Goal: Find specific page/section

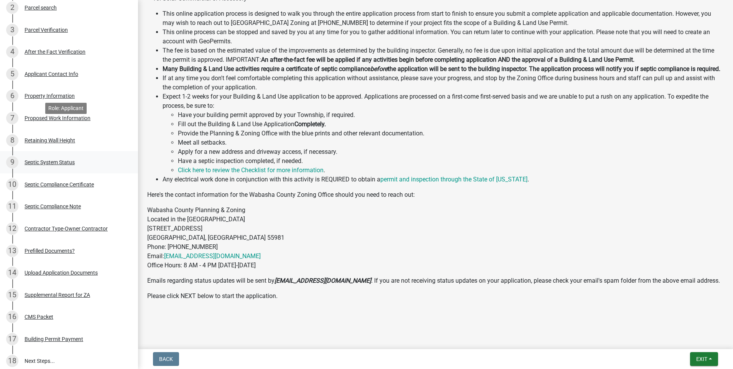
scroll to position [192, 0]
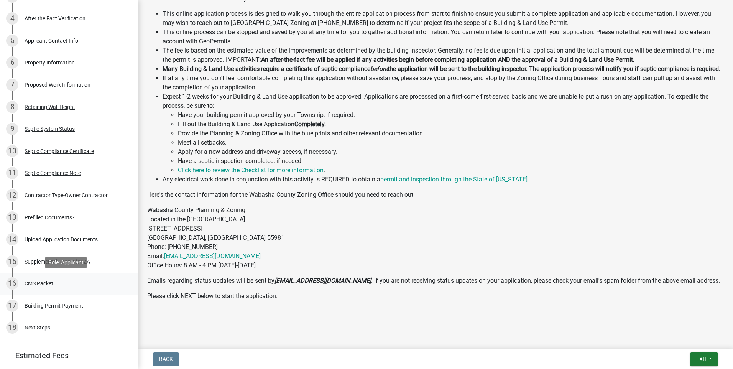
click at [48, 286] on div "CMS Packet" at bounding box center [39, 283] width 29 height 5
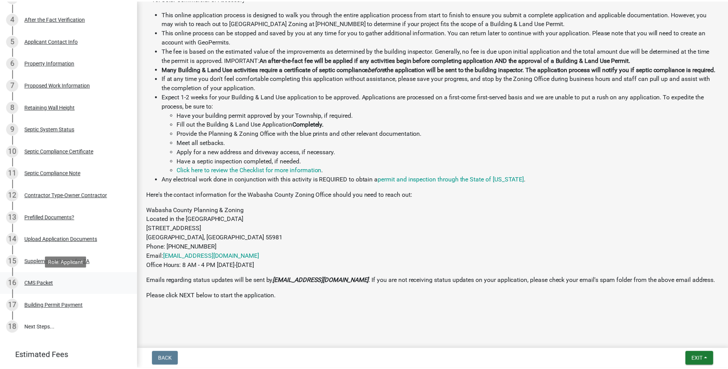
scroll to position [0, 0]
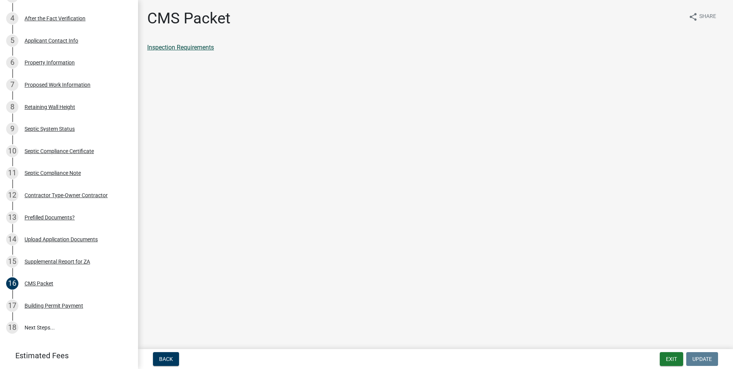
click at [193, 46] on link "Inspection Requirements" at bounding box center [180, 47] width 67 height 7
click at [676, 363] on button "Exit" at bounding box center [671, 359] width 23 height 14
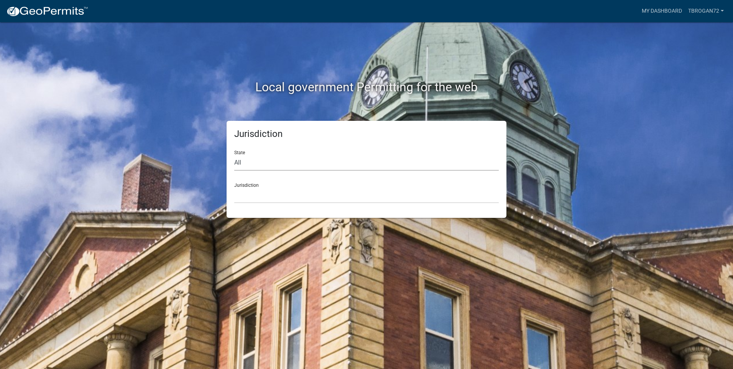
click at [315, 161] on select "All [US_STATE] [US_STATE] [US_STATE] [US_STATE] [US_STATE] [US_STATE] [US_STATE…" at bounding box center [366, 163] width 265 height 16
select select "[US_STATE]"
click at [234, 155] on select "All [US_STATE] [US_STATE] [US_STATE] [US_STATE] [US_STATE] [US_STATE] [US_STATE…" at bounding box center [366, 163] width 265 height 16
click at [287, 190] on select "[GEOGRAPHIC_DATA], [US_STATE] [GEOGRAPHIC_DATA], [US_STATE] [GEOGRAPHIC_DATA], …" at bounding box center [366, 196] width 265 height 16
